Goal: Go to known website: Go to known website

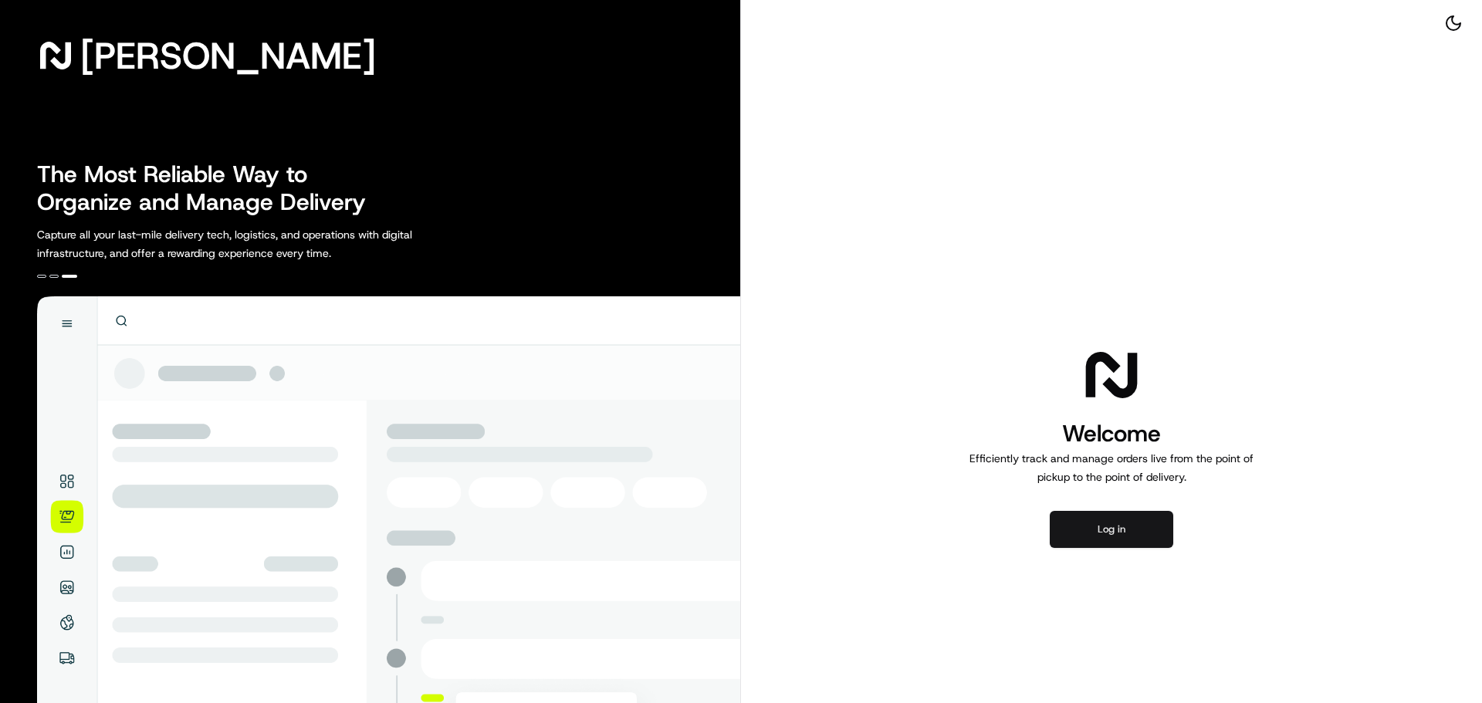
click at [1121, 521] on button "Log in" at bounding box center [1111, 529] width 123 height 37
